Goal: Find specific page/section: Find specific page/section

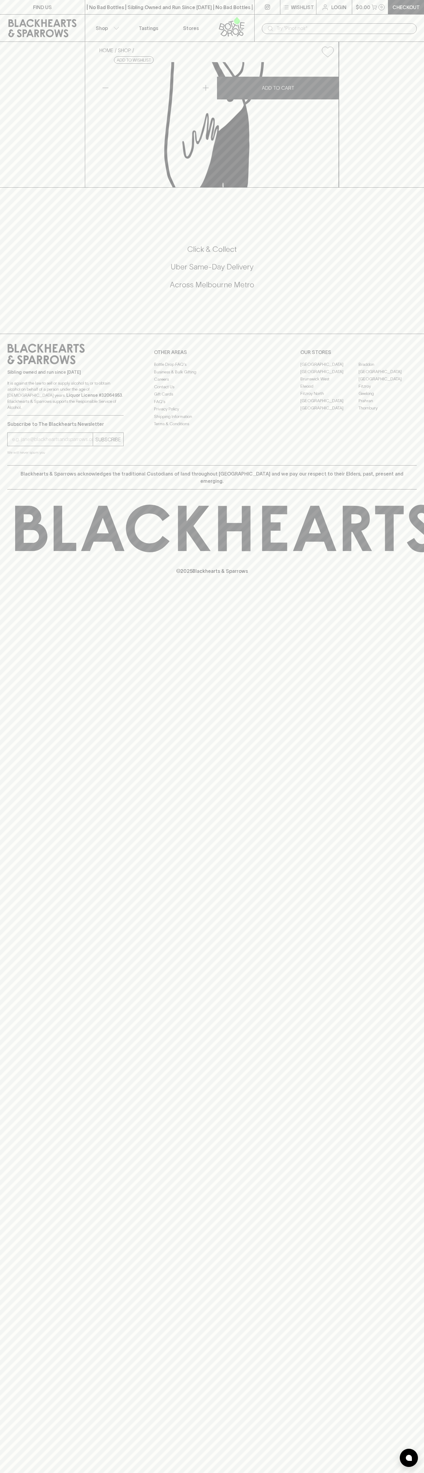
click at [245, 12] on div "| No Bad Bottles | Sibling Owned and Run Since [DATE] | No Bad Bottles | Siblin…" at bounding box center [170, 7] width 170 height 15
click at [424, 843] on div "FIND US | No Bad Bottles | Sibling Owned and Run Since [DATE] | No Bad Bottles …" at bounding box center [212, 736] width 424 height 1473
click at [271, 1473] on html "FIND US | No Bad Bottles | Sibling Owned and Run Since [DATE] | No Bad Bottles …" at bounding box center [212, 736] width 424 height 1473
click at [27, 710] on div "FIND US | No Bad Bottles | Sibling Owned and Run Since [DATE] | No Bad Bottles …" at bounding box center [212, 736] width 424 height 1473
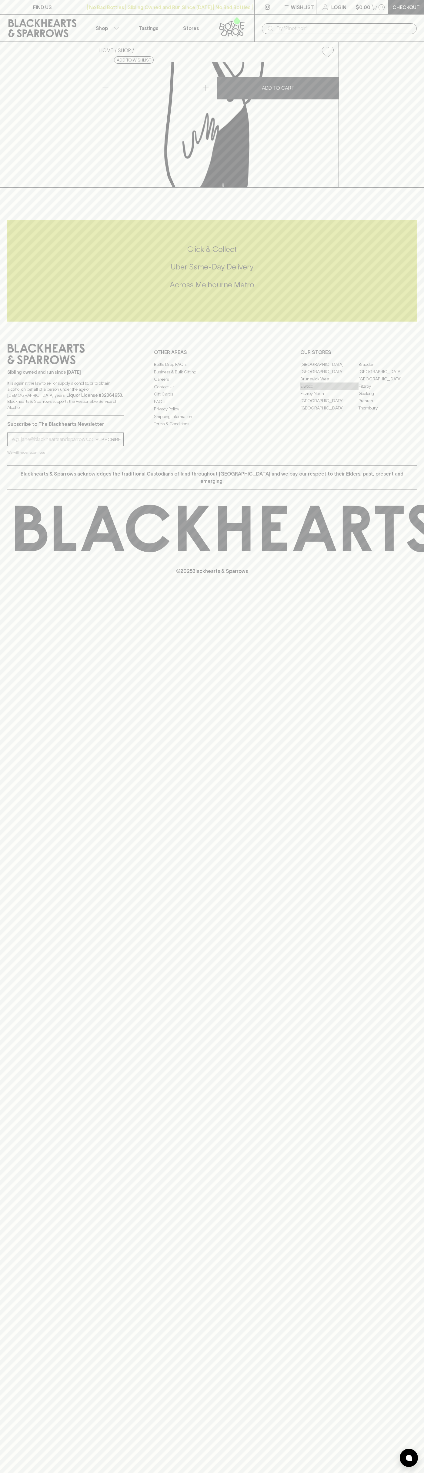
click at [330, 390] on link "Elwood" at bounding box center [329, 386] width 58 height 7
